Goal: Task Accomplishment & Management: Use online tool/utility

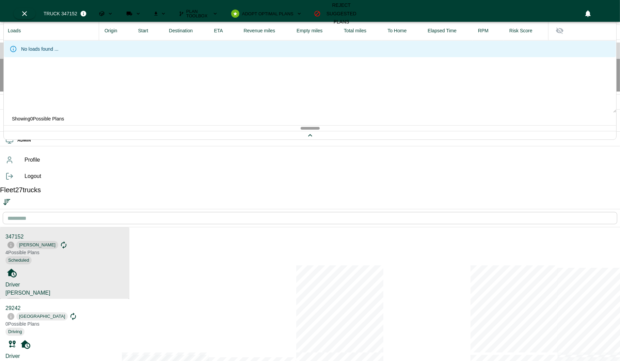
scroll to position [358, 127]
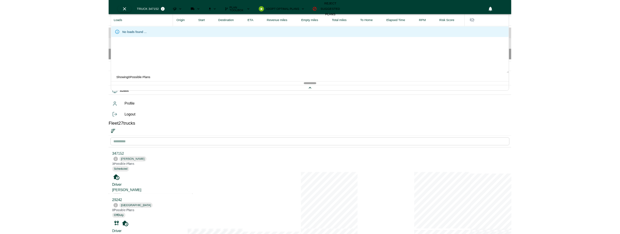
scroll to position [358, 127]
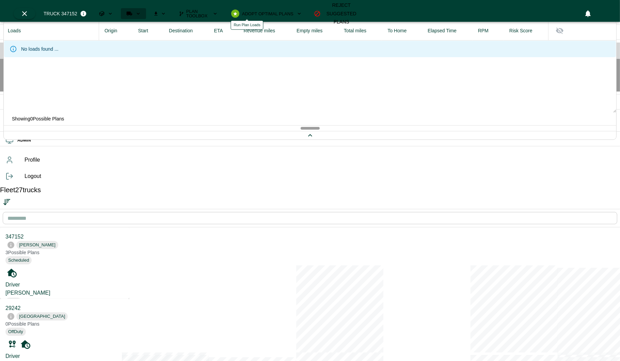
click at [141, 11] on icon "Run Plan Loads" at bounding box center [138, 14] width 6 height 6
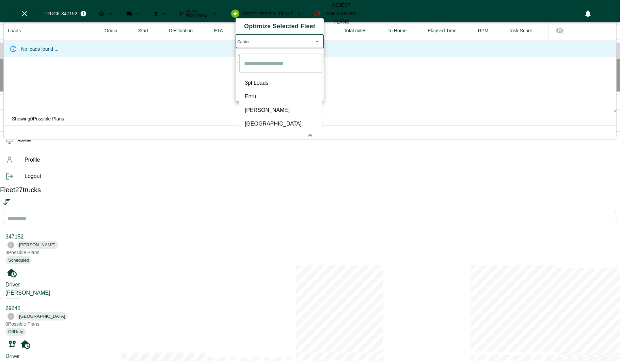
click at [293, 41] on body "OPS Planning Fleet Freight Analytics System Health ADMIN Profile Logout Fleet 2…" at bounding box center [310, 294] width 620 height 588
click at [250, 120] on span "[GEOGRAPHIC_DATA]" at bounding box center [281, 124] width 72 height 8
type input "*****"
click at [272, 63] on body "OPS Planning Fleet Freight Analytics System Health ADMIN Profile Logout Fleet 2…" at bounding box center [310, 294] width 620 height 588
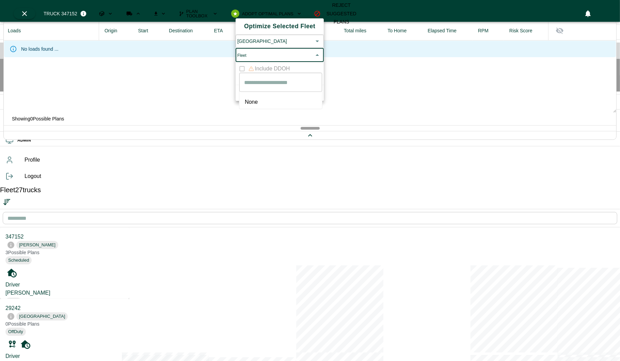
click at [256, 107] on div at bounding box center [310, 180] width 620 height 361
click at [261, 59] on body "OPS Planning Fleet Freight Analytics System Health ADMIN Profile Logout Fleet 2…" at bounding box center [310, 294] width 620 height 588
click at [257, 101] on span "None" at bounding box center [281, 102] width 72 height 8
type input "****"
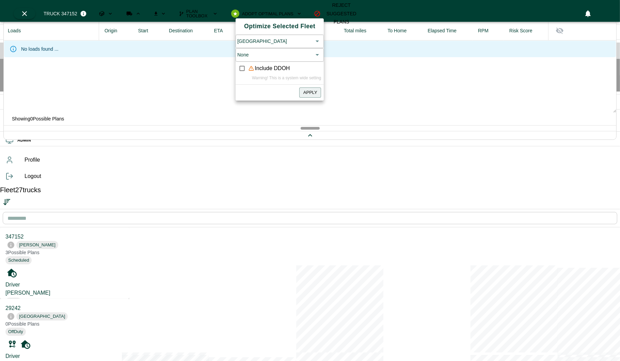
click at [315, 97] on div "Apply" at bounding box center [279, 91] width 88 height 13
click at [315, 98] on button "Apply" at bounding box center [310, 92] width 22 height 11
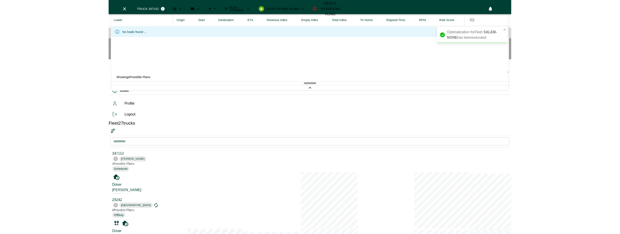
scroll to position [3, 3]
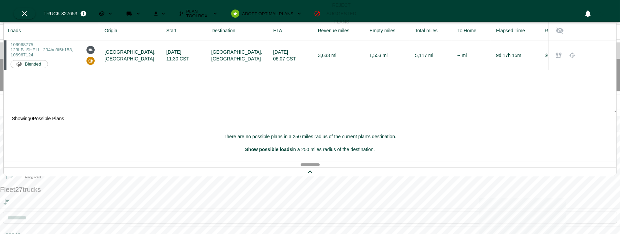
scroll to position [76, 0]
click at [132, 11] on icon "Run Plan Loads" at bounding box center [129, 14] width 6 height 6
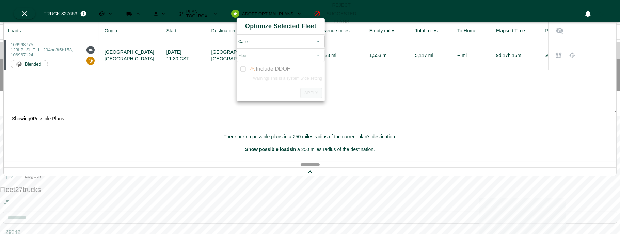
click at [289, 44] on body "OPS Planning Fleet Freight Analytics System Health ADMIN Profile Logout Fleet 2…" at bounding box center [310, 231] width 620 height 462
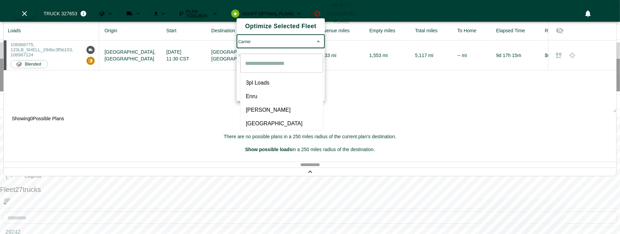
click at [253, 109] on li "[PERSON_NAME]" at bounding box center [281, 110] width 83 height 14
type input "*****"
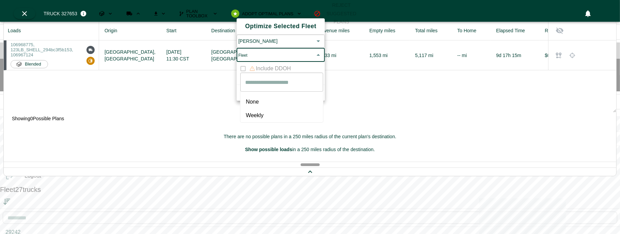
click at [276, 61] on body "OPS Planning Fleet Freight Analytics System Health ADMIN Profile Logout Fleet 2…" at bounding box center [310, 231] width 620 height 462
click at [253, 112] on span "Weekly" at bounding box center [282, 116] width 72 height 8
type input "******"
click at [310, 98] on button "Apply" at bounding box center [311, 92] width 22 height 11
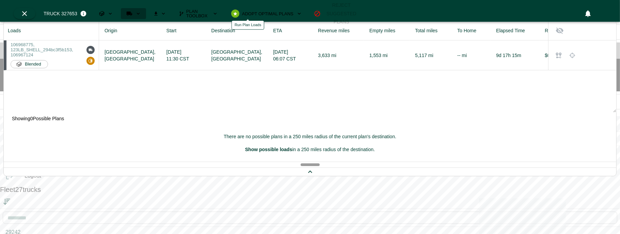
click at [141, 11] on icon "Run Plan Loads" at bounding box center [138, 14] width 6 height 6
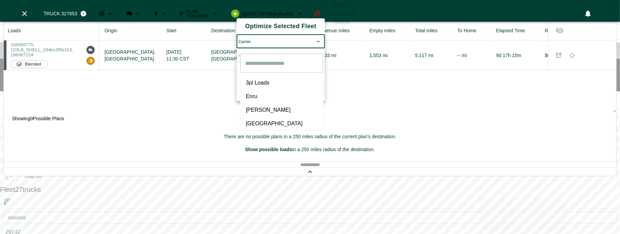
click at [255, 40] on body "OPS Planning Fleet Freight Analytics System Health ADMIN Profile Logout Fleet 2…" at bounding box center [310, 231] width 620 height 462
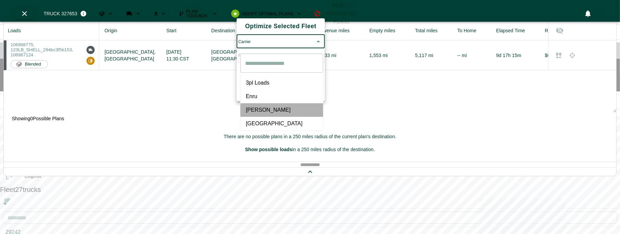
click at [257, 106] on span "[PERSON_NAME]" at bounding box center [282, 110] width 72 height 8
type input "*****"
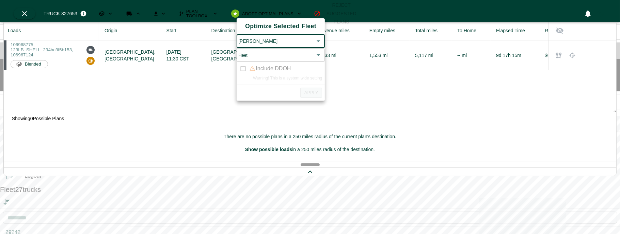
click at [262, 60] on body "OPS Planning Fleet Freight Analytics System Health ADMIN Profile Logout Fleet 2…" at bounding box center [310, 231] width 620 height 462
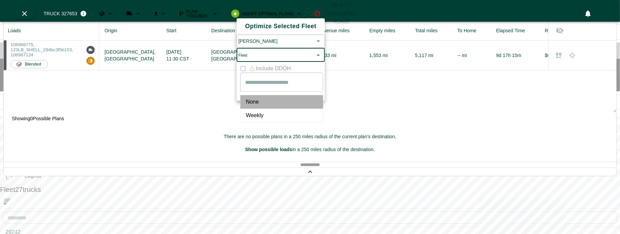
click at [261, 101] on span "None" at bounding box center [282, 102] width 72 height 8
type input "****"
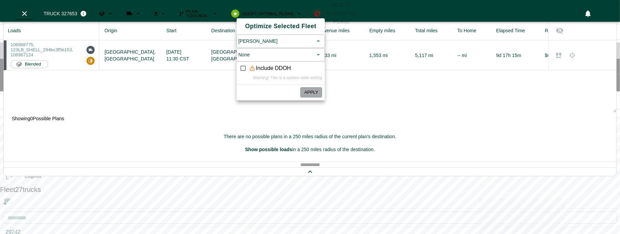
click at [316, 98] on button "Apply" at bounding box center [311, 92] width 22 height 11
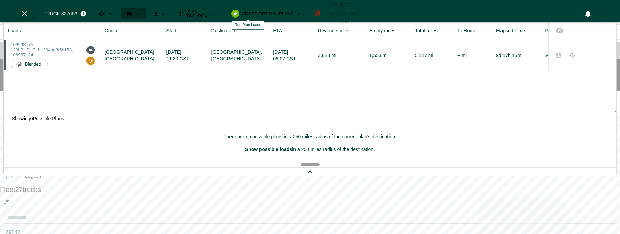
click at [146, 10] on button "Run Plan Loads" at bounding box center [133, 13] width 25 height 11
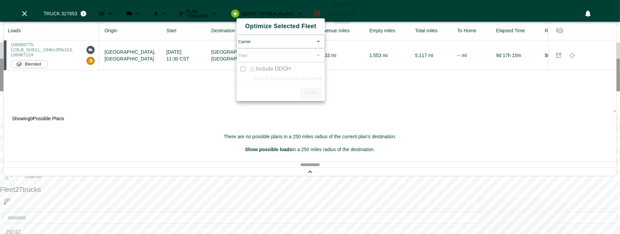
click at [260, 42] on body "OPS Planning Fleet Freight Analytics System Health ADMIN Profile Logout Fleet 2…" at bounding box center [310, 231] width 620 height 462
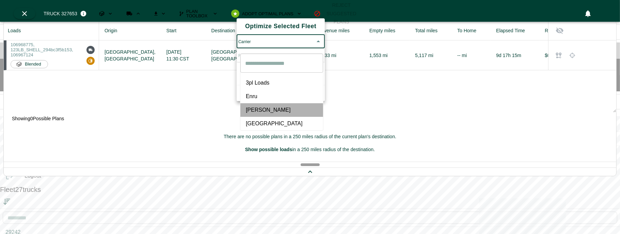
click at [260, 107] on span "[PERSON_NAME]" at bounding box center [282, 110] width 72 height 8
type input "*****"
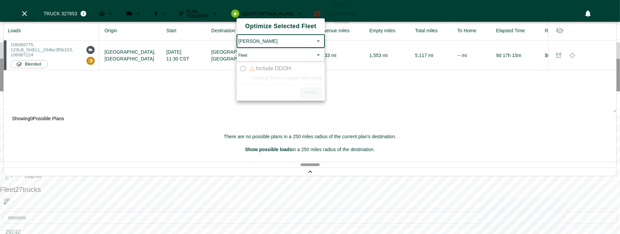
click at [268, 57] on body "OPS Planning Fleet Freight Analytics System Health ADMIN Profile Logout Fleet 2…" at bounding box center [310, 231] width 620 height 462
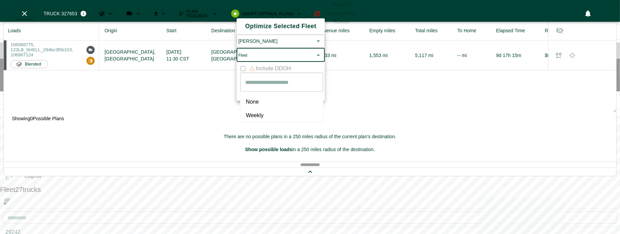
click at [261, 112] on span "Weekly" at bounding box center [282, 116] width 72 height 8
type input "******"
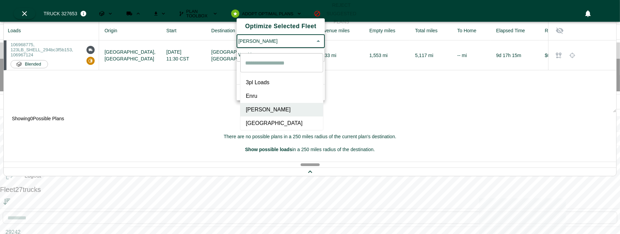
click at [288, 45] on body "OPS Planning Fleet Freight Analytics System Health ADMIN Profile Logout Fleet 2…" at bounding box center [310, 231] width 620 height 462
click at [258, 119] on span "[GEOGRAPHIC_DATA]" at bounding box center [282, 123] width 72 height 8
type input "*****"
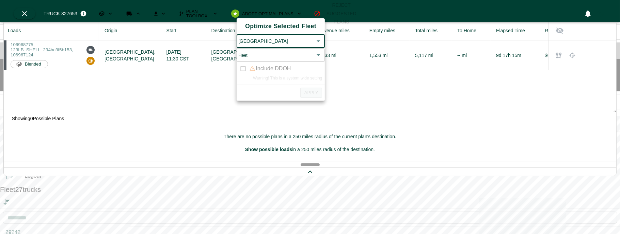
click at [275, 64] on body "OPS Planning Fleet Freight Analytics System Health ADMIN Profile Logout Fleet 2…" at bounding box center [310, 231] width 620 height 462
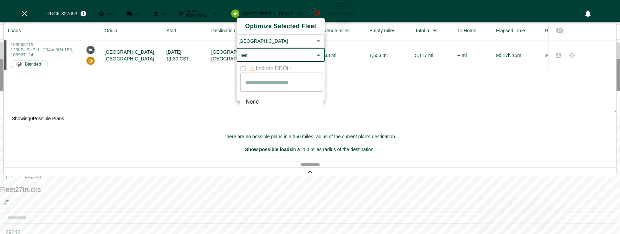
click at [261, 101] on span "None" at bounding box center [282, 102] width 72 height 8
type input "****"
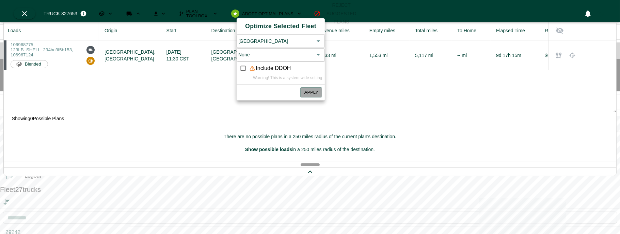
click at [313, 98] on button "Apply" at bounding box center [311, 92] width 22 height 11
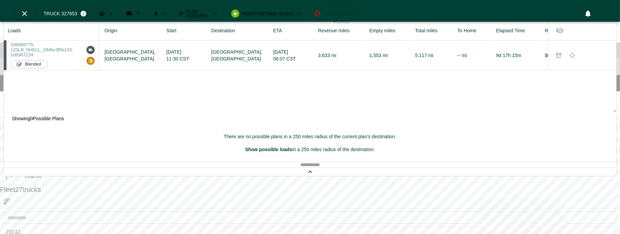
click at [11, 71] on icon at bounding box center [15, 67] width 8 height 8
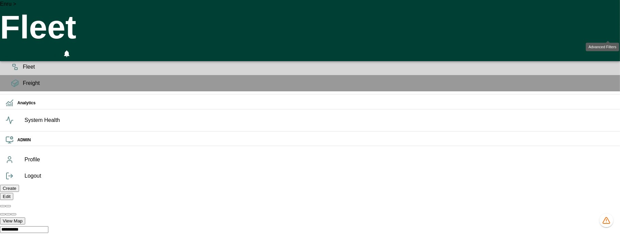
click at [606, 29] on icon "advanced filters" at bounding box center [607, 31] width 8 height 8
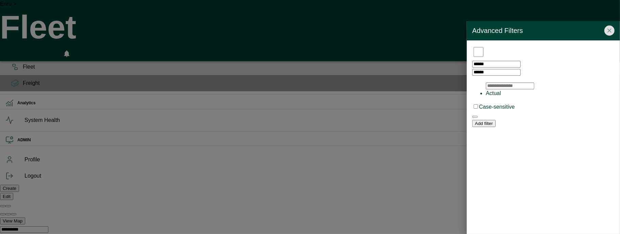
click at [370, 111] on div at bounding box center [310, 117] width 620 height 234
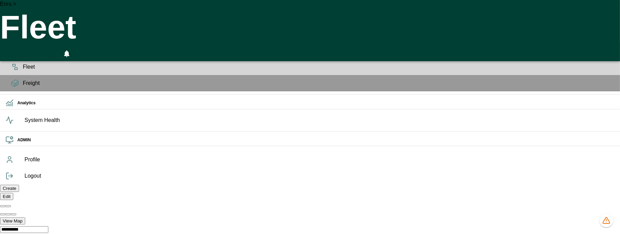
click at [606, 30] on icon "advanced filters" at bounding box center [607, 31] width 8 height 8
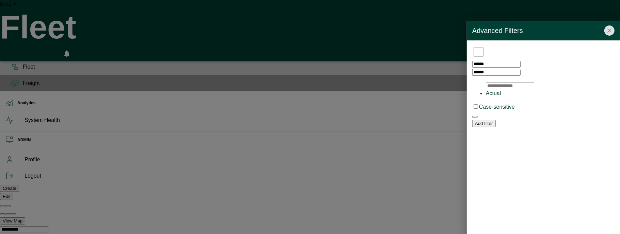
click at [509, 98] on div at bounding box center [550, 98] width 129 height 0
click at [475, 109] on icon "button" at bounding box center [475, 109] width 0 height 0
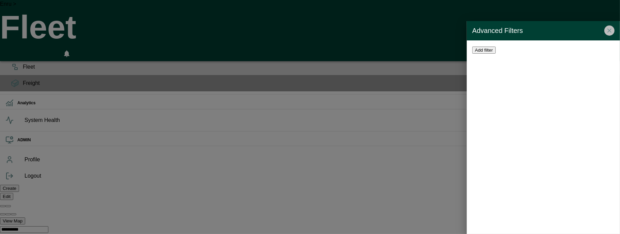
click at [607, 32] on icon "Close" at bounding box center [609, 30] width 7 height 7
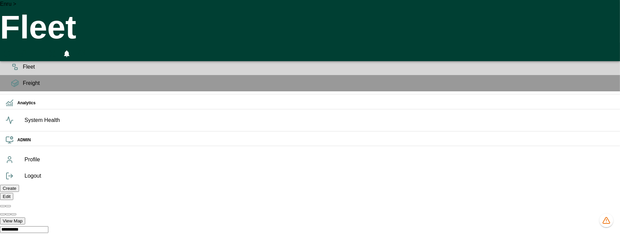
drag, startPoint x: 185, startPoint y: 151, endPoint x: 114, endPoint y: 147, distance: 71.2
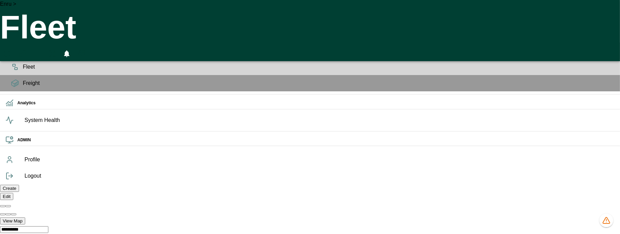
scroll to position [0, 0]
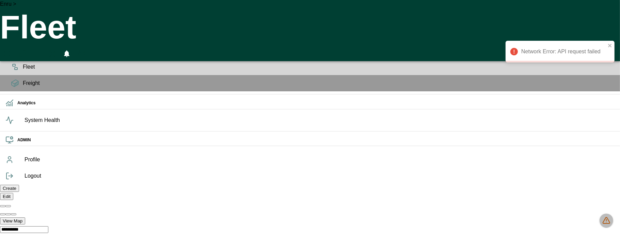
click at [606, 217] on icon "1328 data issues" at bounding box center [606, 221] width 8 height 8
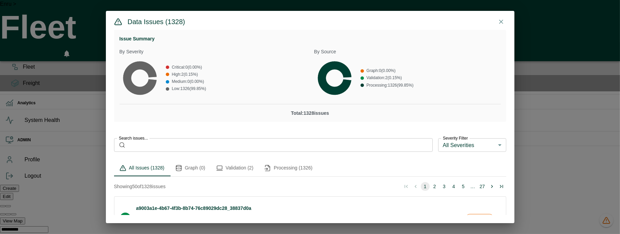
click at [248, 156] on div "Issue Summary By Severity Critical : 0 ( 0.00 %) High : 2 ( 0.15 %) Medium : 0 …" at bounding box center [310, 127] width 408 height 194
click at [248, 166] on button "Validation (2)" at bounding box center [235, 168] width 48 height 16
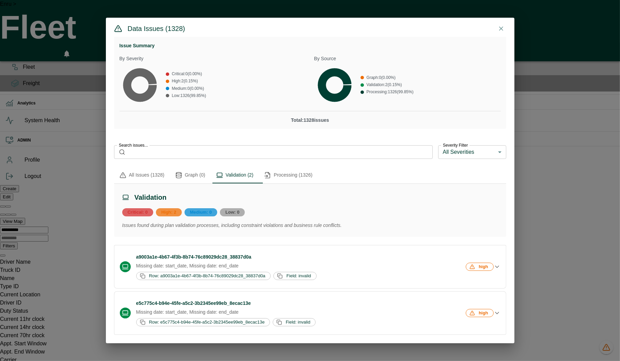
click at [500, 29] on icon "button" at bounding box center [500, 28] width 3 height 3
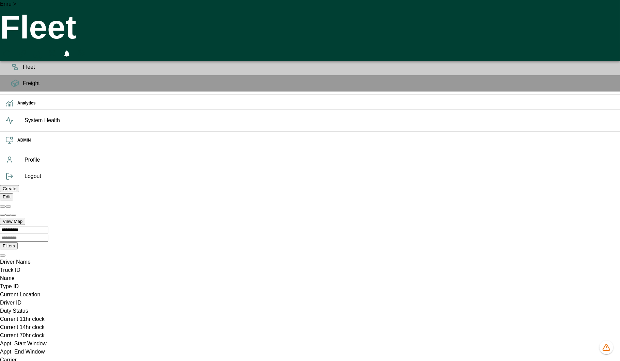
click at [16, 75] on div "Fleet" at bounding box center [310, 67] width 620 height 16
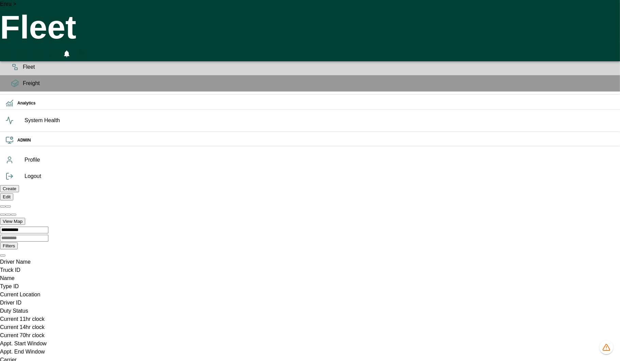
click at [23, 55] on span "Planning" at bounding box center [318, 51] width 591 height 8
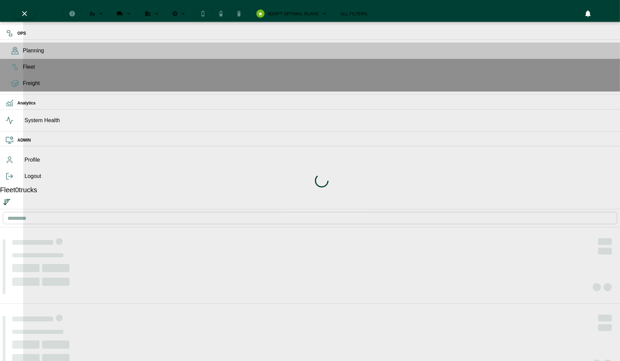
click at [248, 7] on div "Loading indicator" at bounding box center [321, 180] width 597 height 361
click at [252, 6] on div "Loading indicator" at bounding box center [321, 180] width 597 height 361
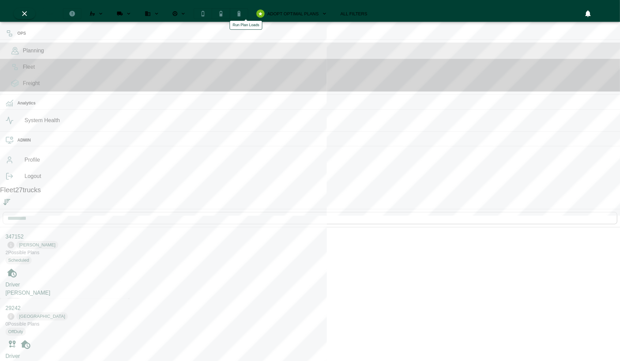
scroll to position [358, 127]
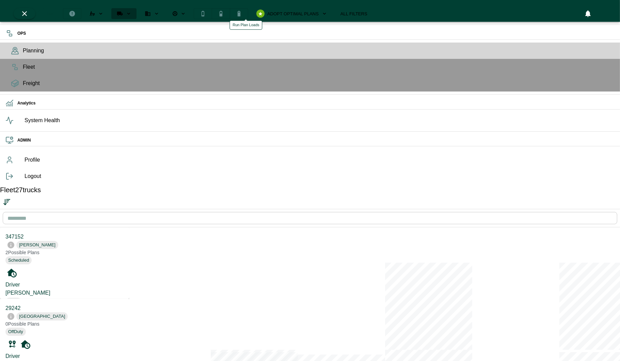
click at [132, 11] on icon "Run Plan Loads" at bounding box center [129, 14] width 6 height 6
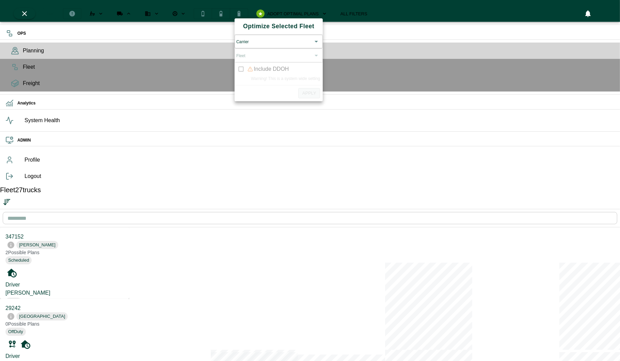
click at [80, 299] on div at bounding box center [310, 180] width 620 height 361
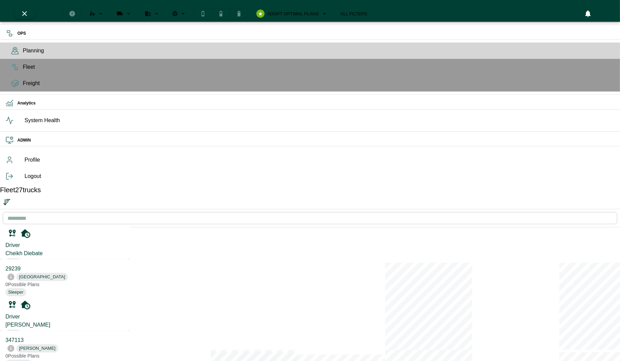
scroll to position [181, 0]
